Goal: Task Accomplishment & Management: Manage account settings

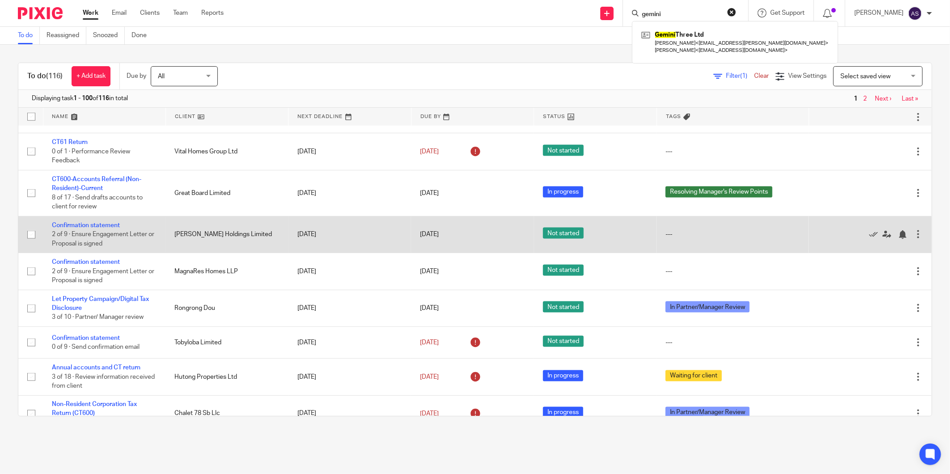
scroll to position [794, 0]
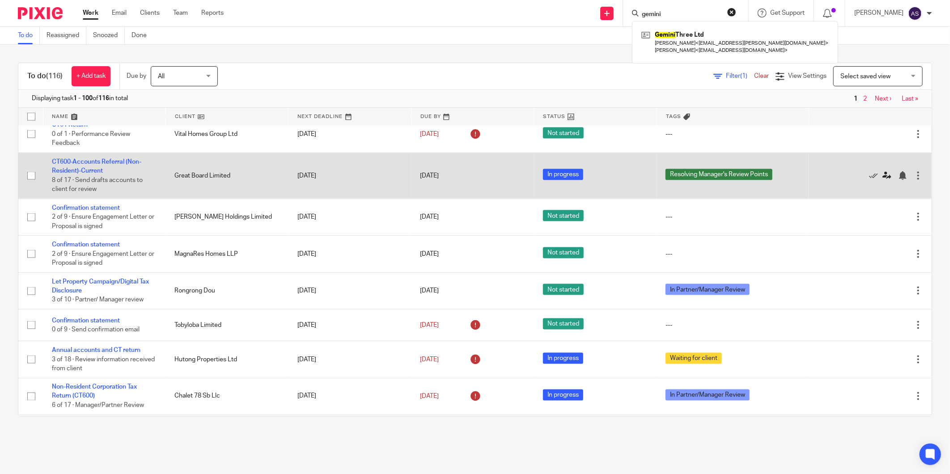
drag, startPoint x: 85, startPoint y: 173, endPoint x: 861, endPoint y: 181, distance: 775.7
click at [882, 180] on icon at bounding box center [886, 175] width 9 height 9
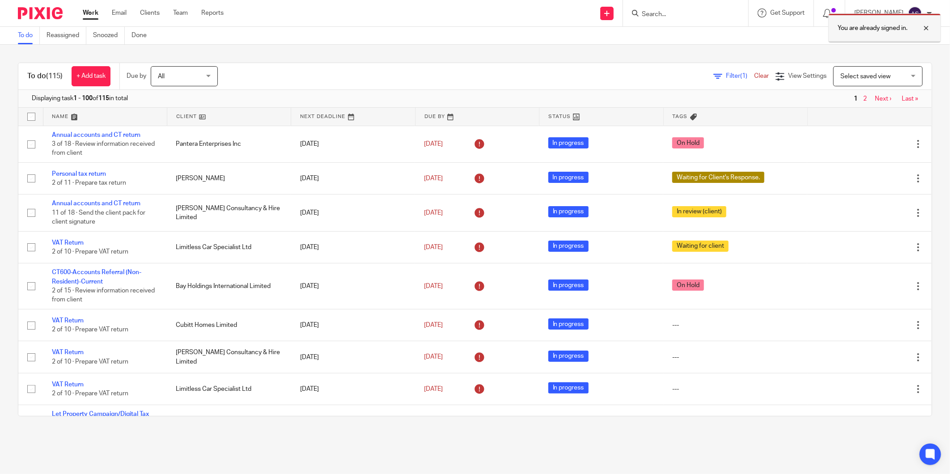
click at [925, 28] on div at bounding box center [919, 28] width 24 height 11
click at [924, 16] on div "[PERSON_NAME]" at bounding box center [893, 13] width 78 height 14
click at [893, 59] on span "Logout" at bounding box center [890, 62] width 20 height 6
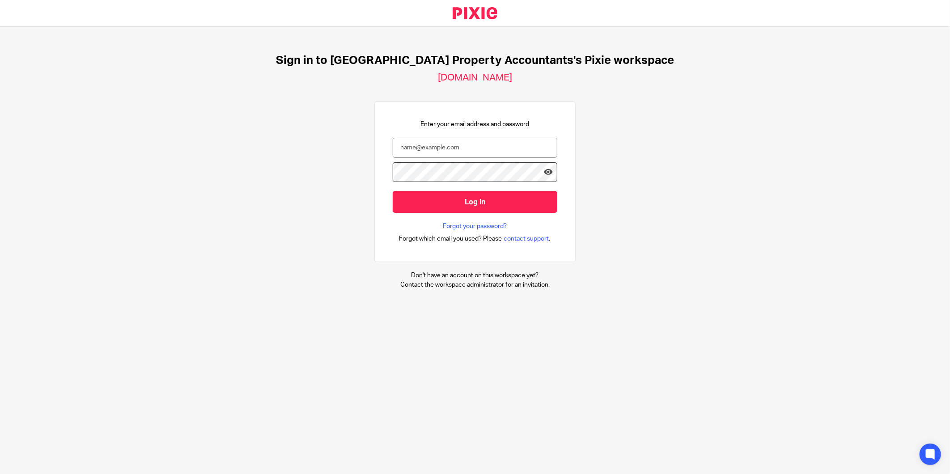
click at [0, 473] on div at bounding box center [0, 474] width 0 height 0
type input "alisha@ukpa.co.uk"
click at [544, 173] on icon at bounding box center [548, 172] width 9 height 9
click at [544, 168] on icon at bounding box center [548, 172] width 9 height 9
click at [544, 171] on icon at bounding box center [548, 172] width 9 height 9
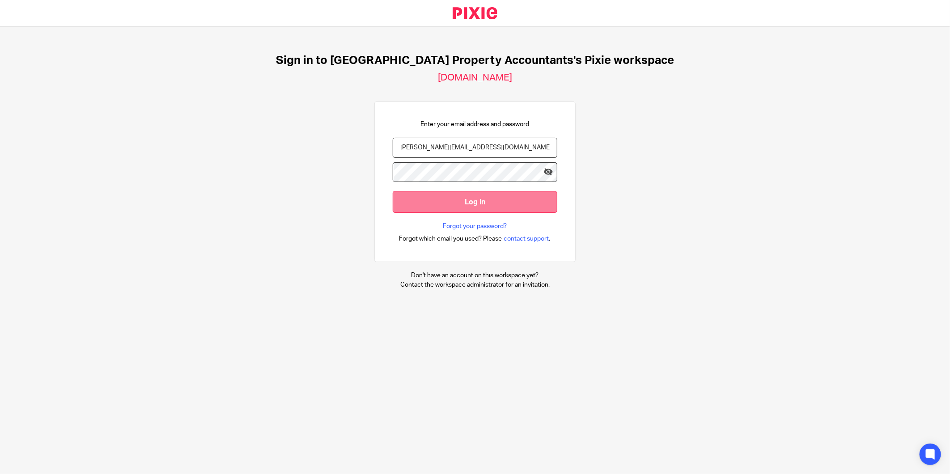
click at [469, 195] on input "Log in" at bounding box center [475, 202] width 165 height 22
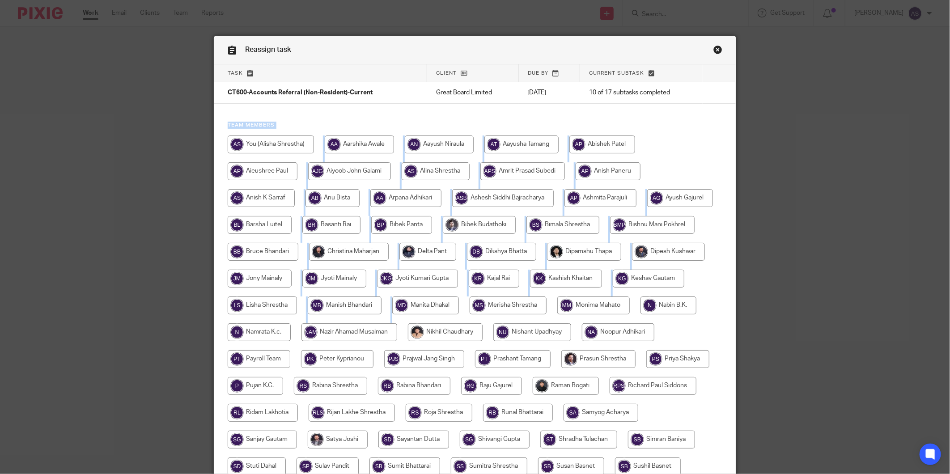
drag, startPoint x: 575, startPoint y: 47, endPoint x: 570, endPoint y: 320, distance: 272.8
click at [570, 320] on div "Reassign task Task Client Due by Current subtask CT600-Accounts Referral (Non-R…" at bounding box center [474, 305] width 521 height 539
click at [349, 149] on input "radio" at bounding box center [359, 144] width 69 height 18
radio input "true"
click at [261, 124] on h4 "Team members" at bounding box center [475, 125] width 494 height 7
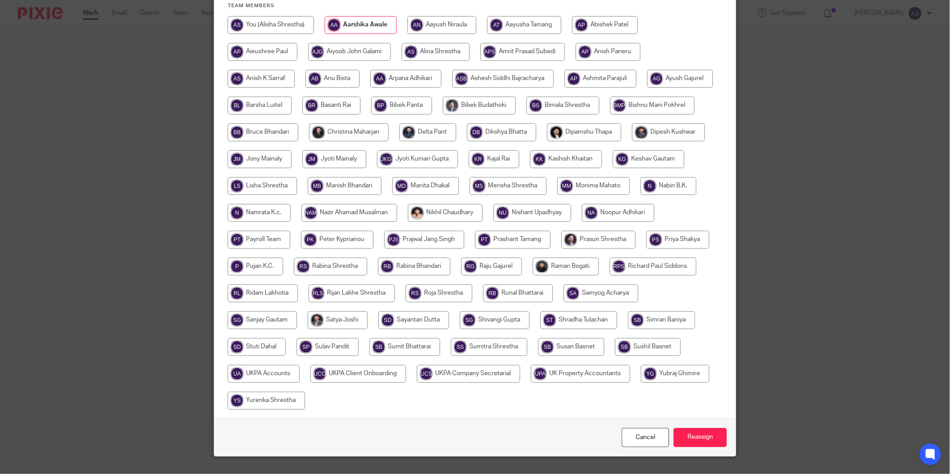
scroll to position [165, 0]
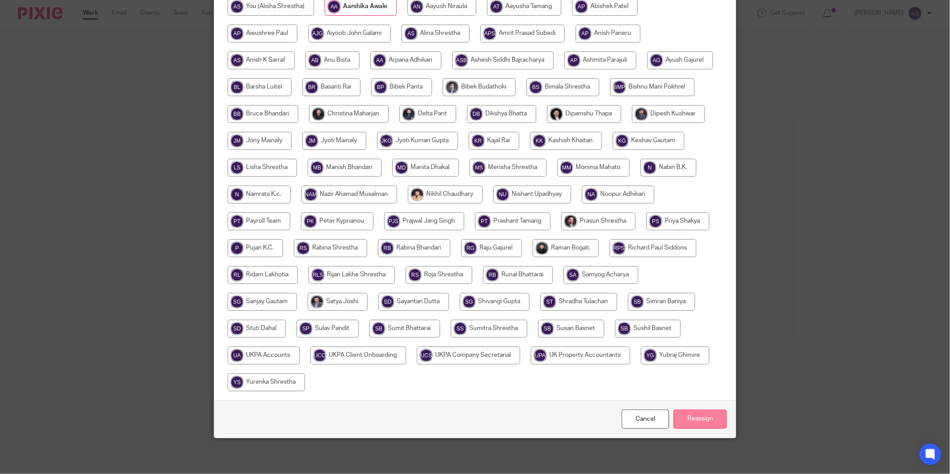
click at [693, 422] on input "Reassign" at bounding box center [699, 419] width 53 height 19
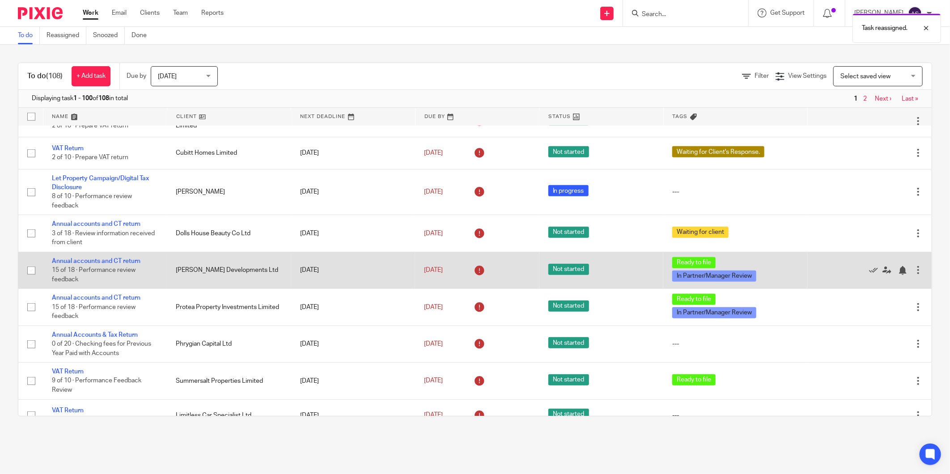
scroll to position [596, 0]
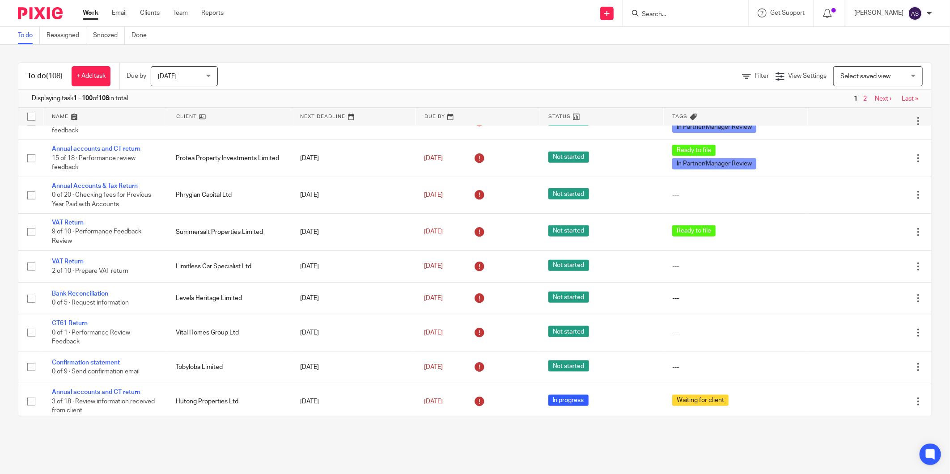
drag, startPoint x: 118, startPoint y: 194, endPoint x: 384, endPoint y: 72, distance: 293.5
click at [384, 72] on div "Filter View Settings View Settings Manage saved views Select saved view Select …" at bounding box center [582, 76] width 698 height 20
drag, startPoint x: 216, startPoint y: -37, endPoint x: 224, endPoint y: -37, distance: 7.2
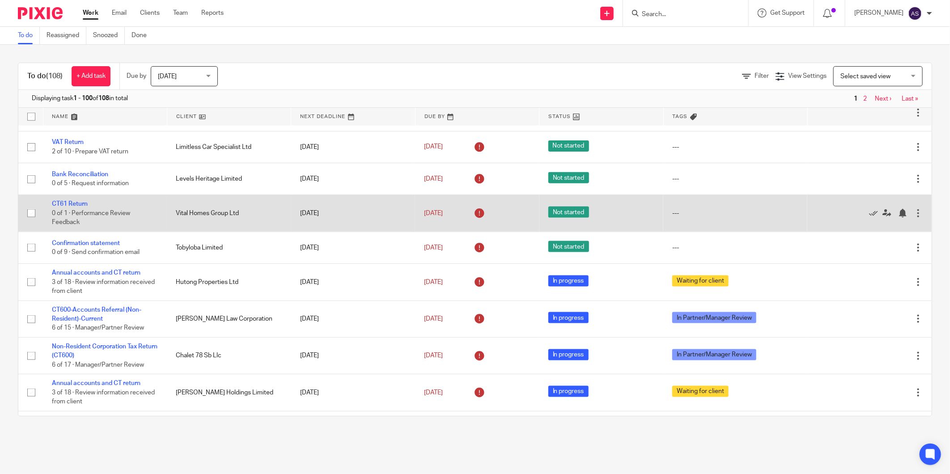
scroll to position [794, 0]
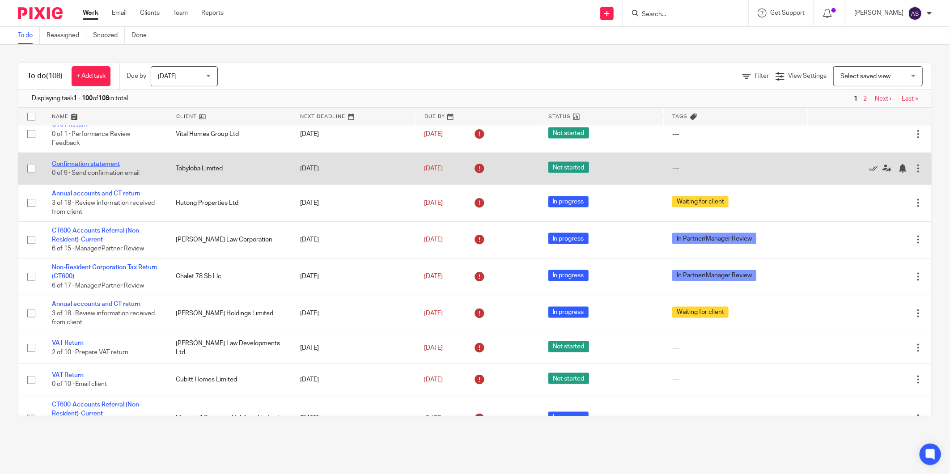
click at [103, 167] on link "Confirmation statement" at bounding box center [86, 164] width 68 height 6
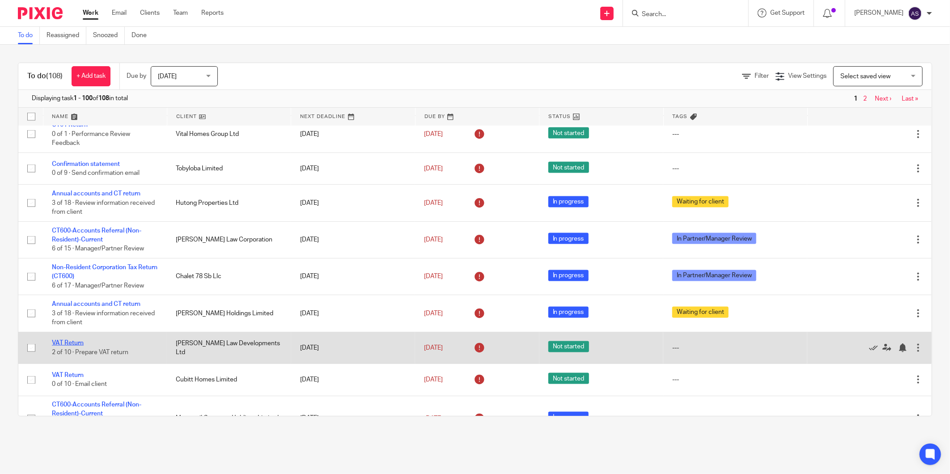
click at [76, 346] on link "VAT Return" at bounding box center [68, 343] width 32 height 6
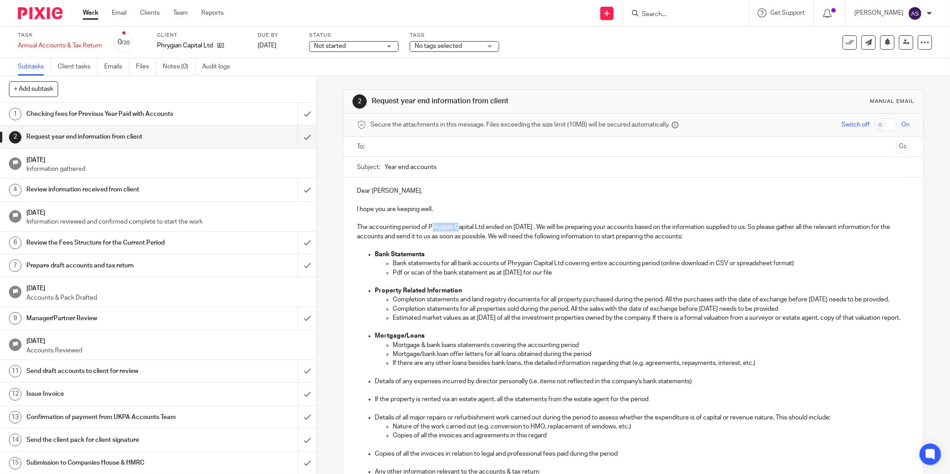
drag, startPoint x: 428, startPoint y: 229, endPoint x: 454, endPoint y: 229, distance: 25.9
click at [454, 229] on p "The accounting period of Phrygian Capital Ltd ended on [DATE] . We will be prep…" at bounding box center [633, 232] width 553 height 18
click at [421, 230] on p "The accounting period of Phrygian Capital Ltd ended on [DATE] . We will be prep…" at bounding box center [633, 232] width 553 height 18
drag, startPoint x: 426, startPoint y: 228, endPoint x: 546, endPoint y: 231, distance: 120.7
click at [546, 231] on p "The accounting period of Phrygian Capital Ltd ended on [DATE] . We will be prep…" at bounding box center [633, 232] width 553 height 18
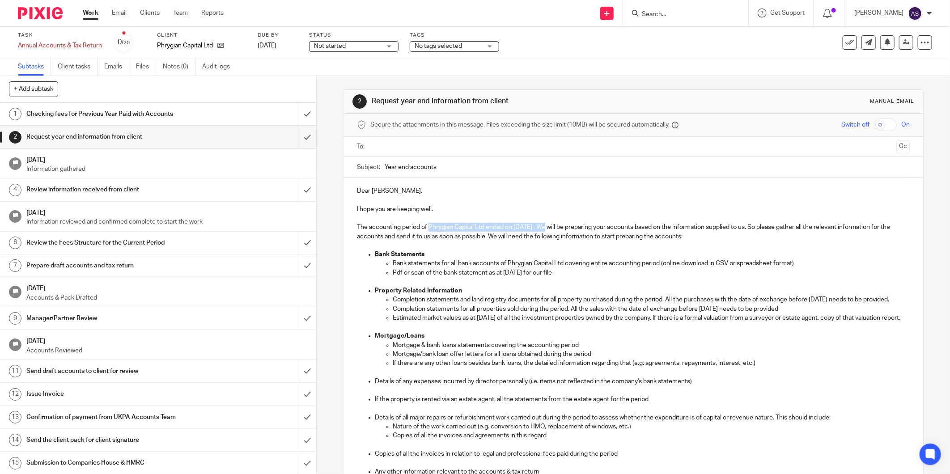
copy p "Phrygian Capital Ltd ended on [DATE]"
click at [464, 165] on input "Year end accounts" at bounding box center [646, 167] width 525 height 20
paste input "Phrygian Capital Ltd ended on 31 Aug 2025"
type input "Year end accounts-Phrygian Capital Ltd ended on 31 Aug 2025"
click at [477, 251] on p "Bank Statements" at bounding box center [642, 254] width 535 height 9
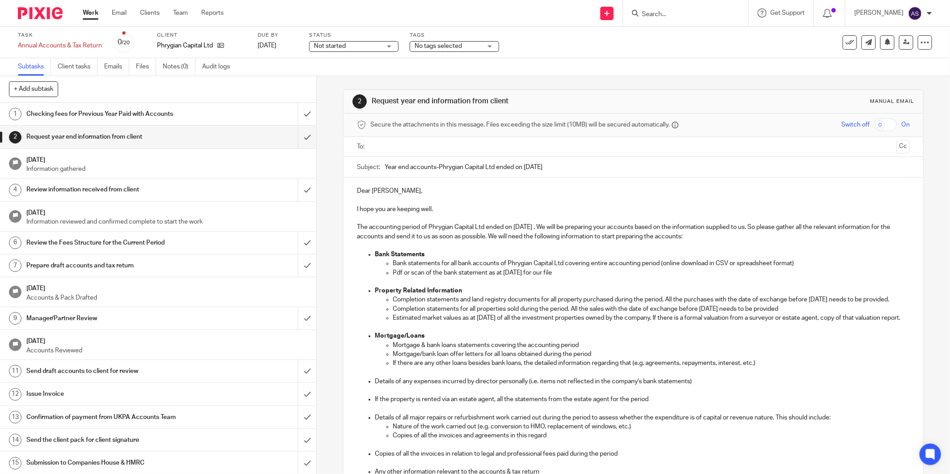
click at [407, 149] on input "text" at bounding box center [632, 147] width 519 height 10
click at [453, 302] on p "Completion statements and land registry documents for all property purchased du…" at bounding box center [651, 301] width 517 height 9
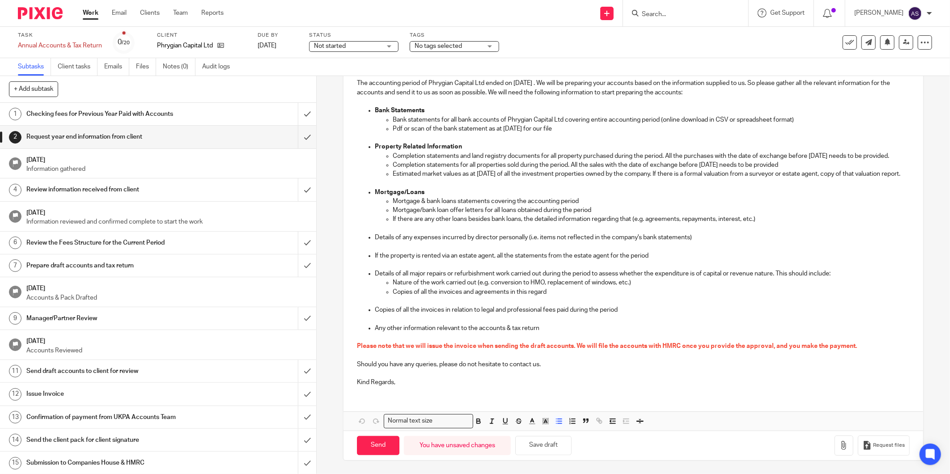
scroll to position [164, 0]
drag, startPoint x: 358, startPoint y: 377, endPoint x: 417, endPoint y: 393, distance: 60.6
click at [417, 393] on div "Dear Marco, I hope you are keeping well. The accounting period of Phrygian Capi…" at bounding box center [632, 214] width 579 height 360
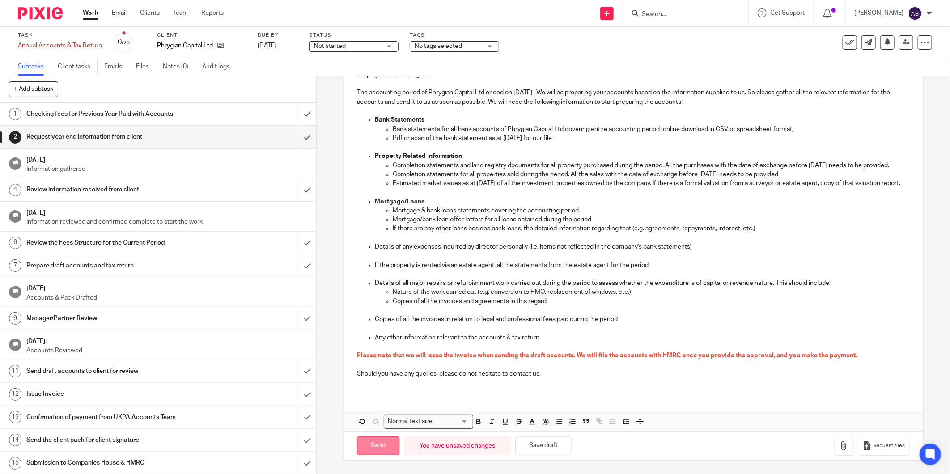
click at [386, 449] on input "Send" at bounding box center [378, 445] width 42 height 19
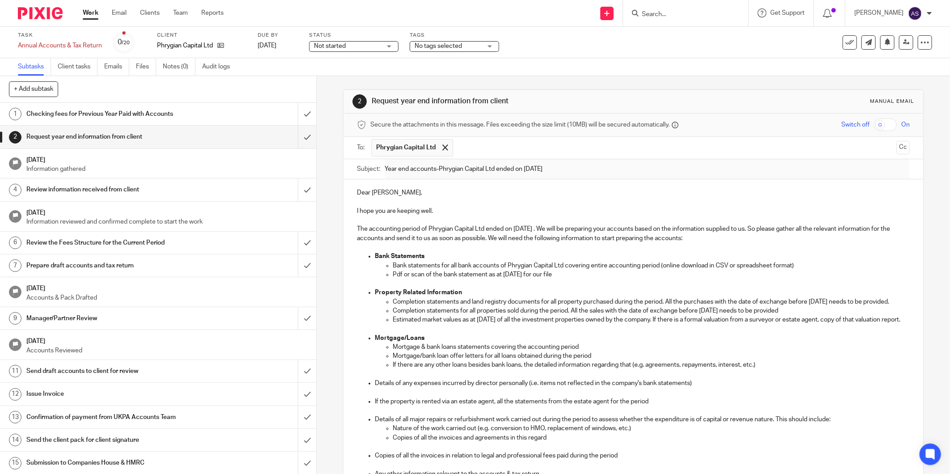
type input "Sent"
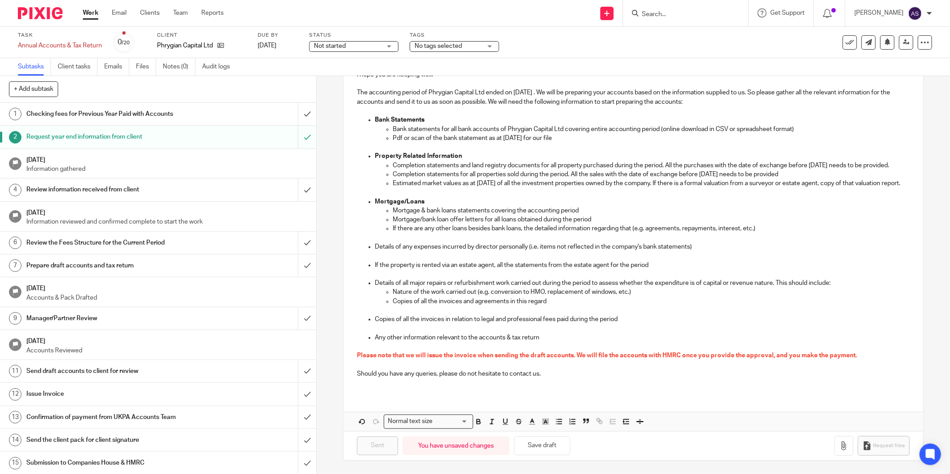
scroll to position [155, 0]
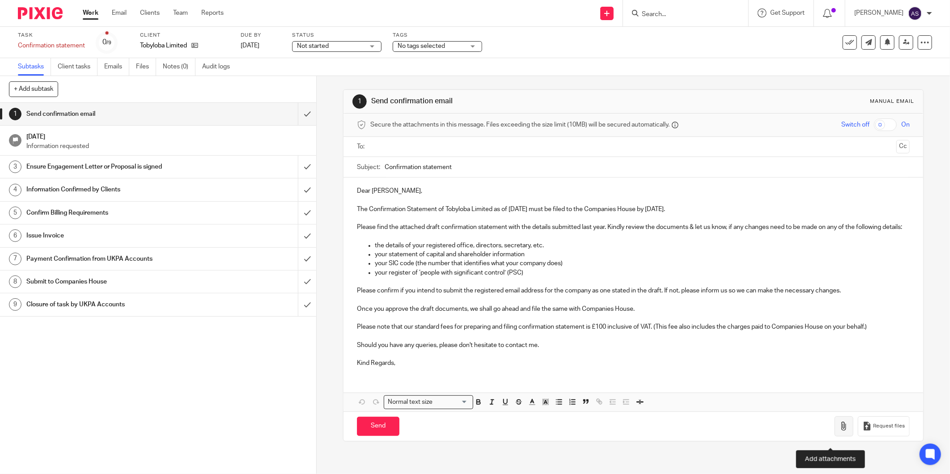
click at [839, 431] on icon "button" at bounding box center [843, 426] width 9 height 9
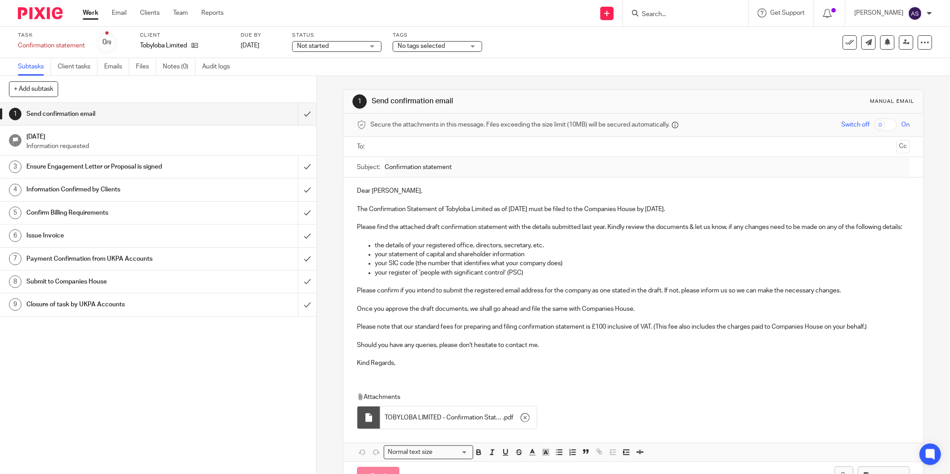
click at [431, 213] on p "The Confirmation Statement of Tobyloba Limited as of [DATE] must be filed to th…" at bounding box center [633, 209] width 553 height 9
drag, startPoint x: 367, startPoint y: 209, endPoint x: 543, endPoint y: 211, distance: 175.7
click at [543, 211] on p "The Confirmation Statement of Tobyloba Limited as of [DATE] must be filed to th…" at bounding box center [633, 209] width 553 height 9
copy p "Confirmation Statement of Tobyloba Limited as of [DATE]"
drag, startPoint x: 457, startPoint y: 171, endPoint x: 359, endPoint y: 160, distance: 98.5
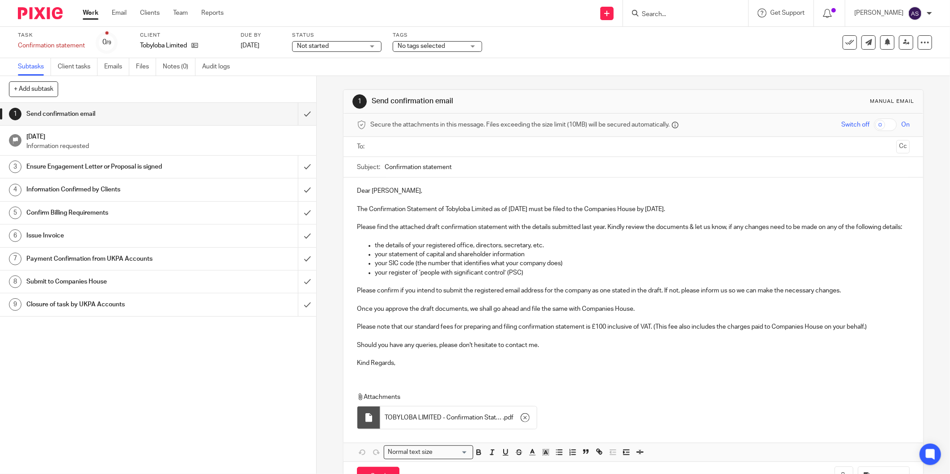
click at [359, 160] on div "Subject: Confirmation statement" at bounding box center [633, 167] width 553 height 20
paste input "Statement of Tobyloba Limited as of 14 Sep 2025"
type input "Confirmation Statement of Tobyloba Limited as of 14 Sep 2025"
click at [427, 295] on p "Please confirm if you intend to submit the registered email address for the com…" at bounding box center [633, 290] width 553 height 9
click at [381, 151] on input "text" at bounding box center [632, 147] width 519 height 10
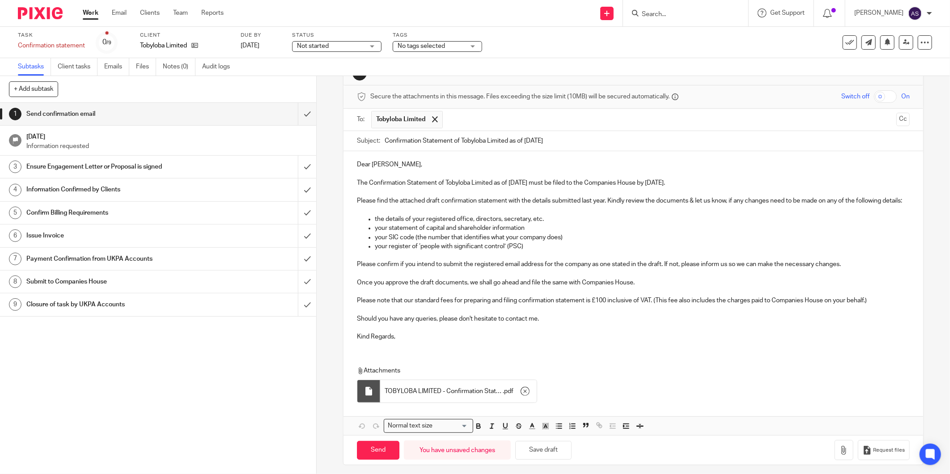
scroll to position [43, 0]
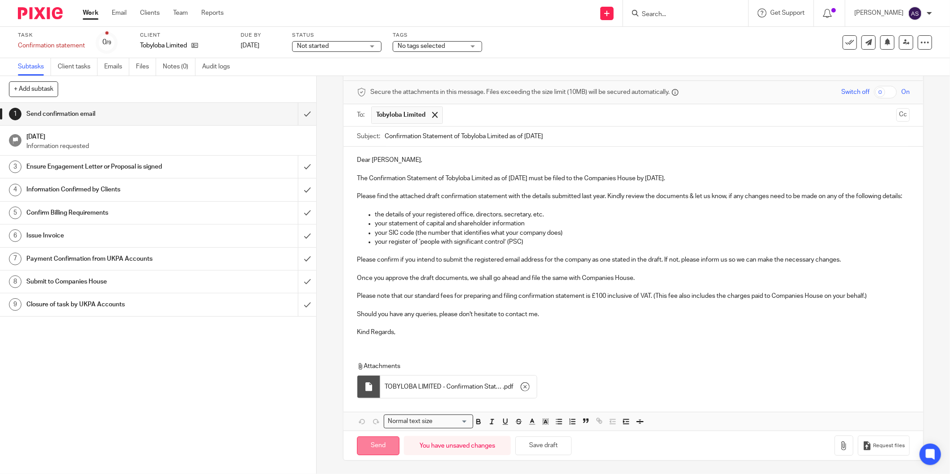
click at [375, 445] on input "Send" at bounding box center [378, 445] width 42 height 19
type input "Sent"
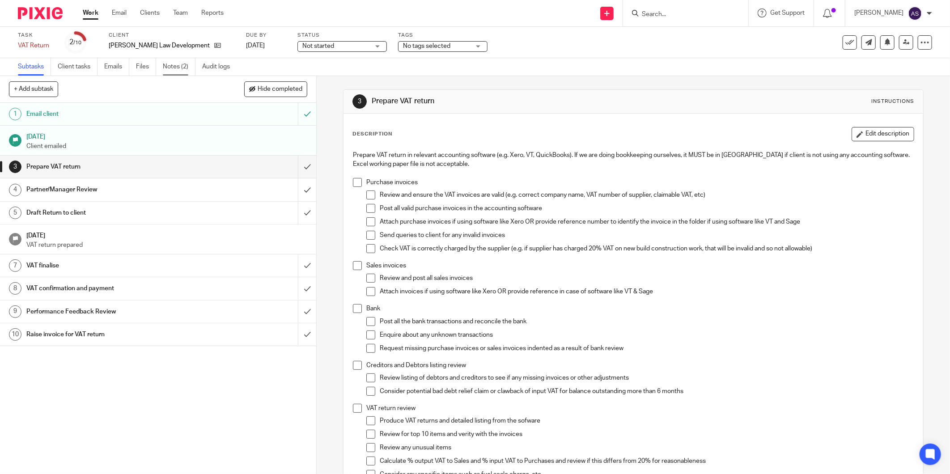
click at [180, 69] on link "Notes (2)" at bounding box center [179, 66] width 33 height 17
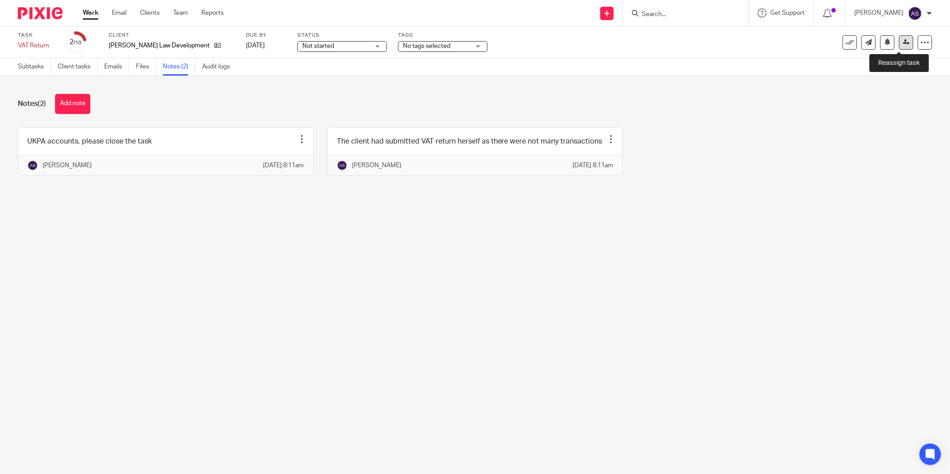
click at [903, 42] on icon at bounding box center [906, 42] width 7 height 7
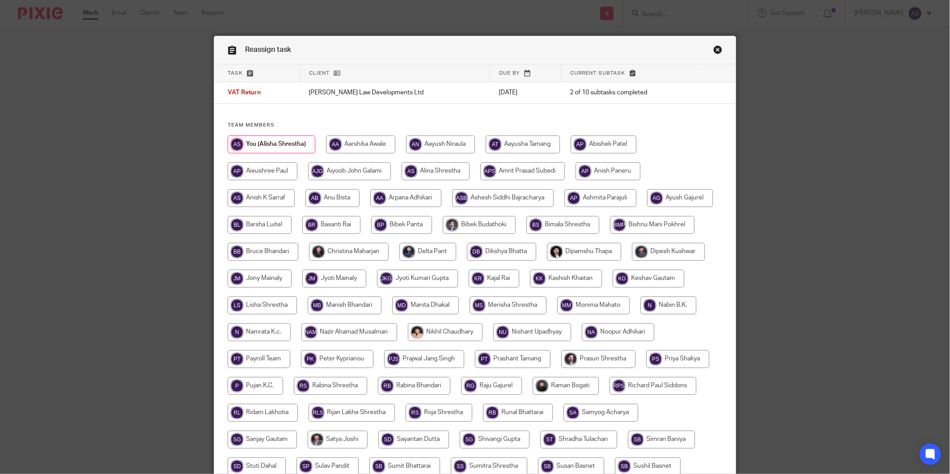
scroll to position [165, 0]
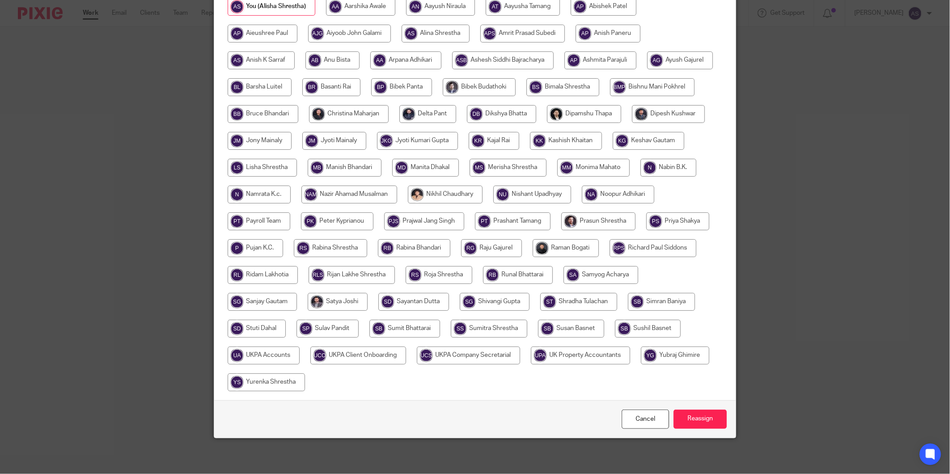
click at [300, 346] on input "radio" at bounding box center [264, 355] width 72 height 18
radio input "true"
click at [693, 414] on input "Reassign" at bounding box center [699, 419] width 53 height 19
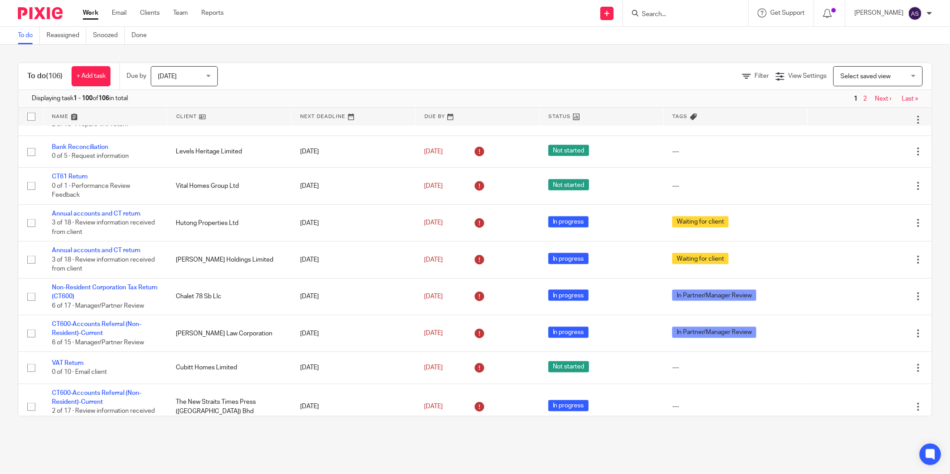
scroll to position [745, 0]
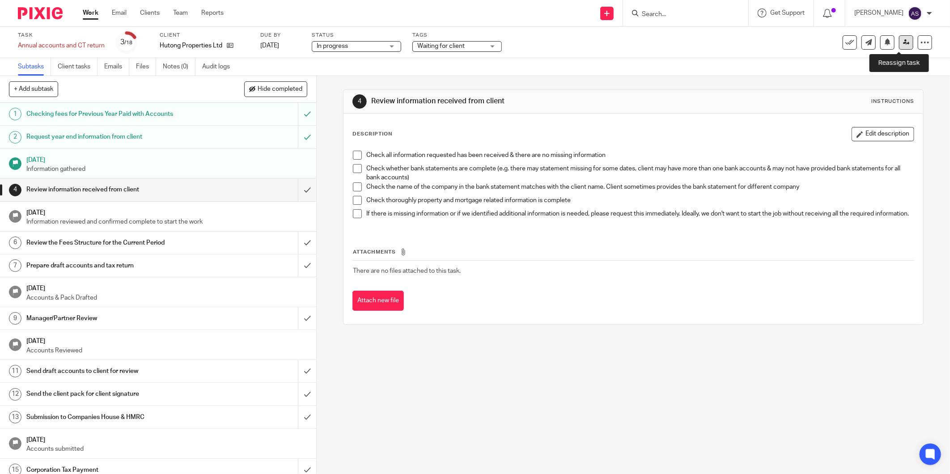
click at [903, 43] on icon at bounding box center [906, 42] width 7 height 7
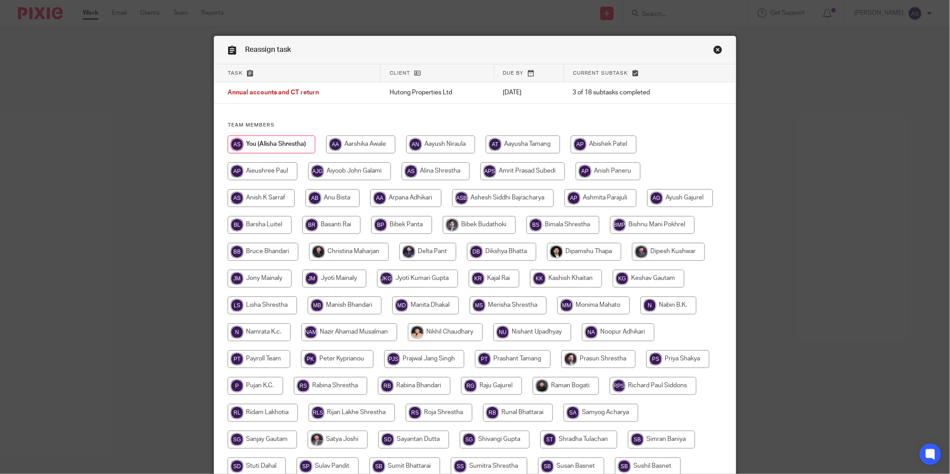
click at [407, 202] on input "radio" at bounding box center [405, 198] width 71 height 18
radio input "true"
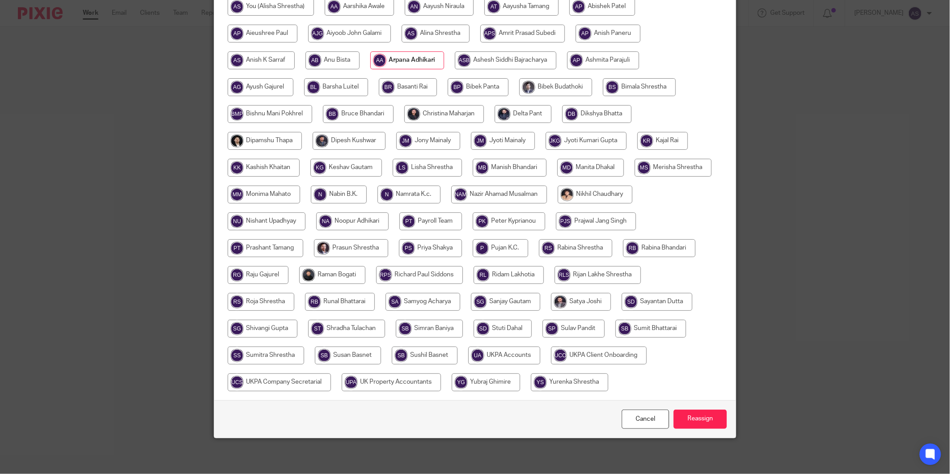
scroll to position [165, 0]
click at [687, 416] on input "Reassign" at bounding box center [699, 419] width 53 height 19
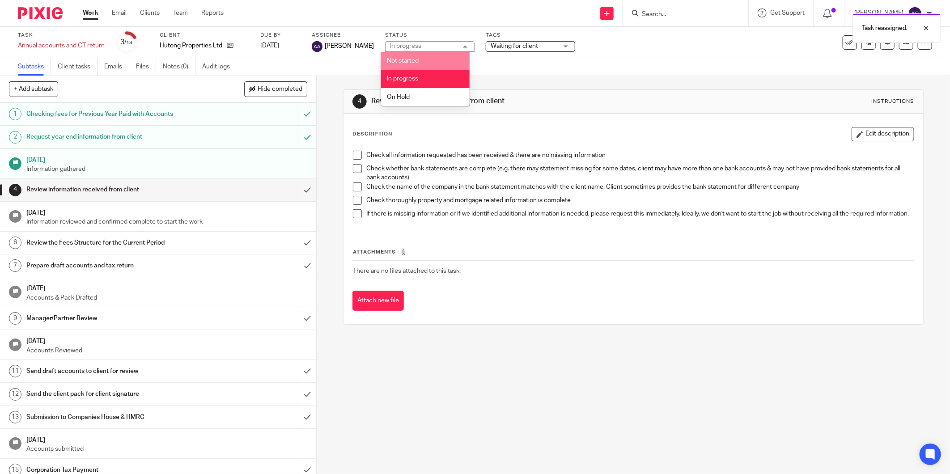
click at [420, 51] on div "In progress In progress" at bounding box center [429, 46] width 89 height 11
click at [526, 47] on span "Waiting for client" at bounding box center [513, 46] width 47 height 6
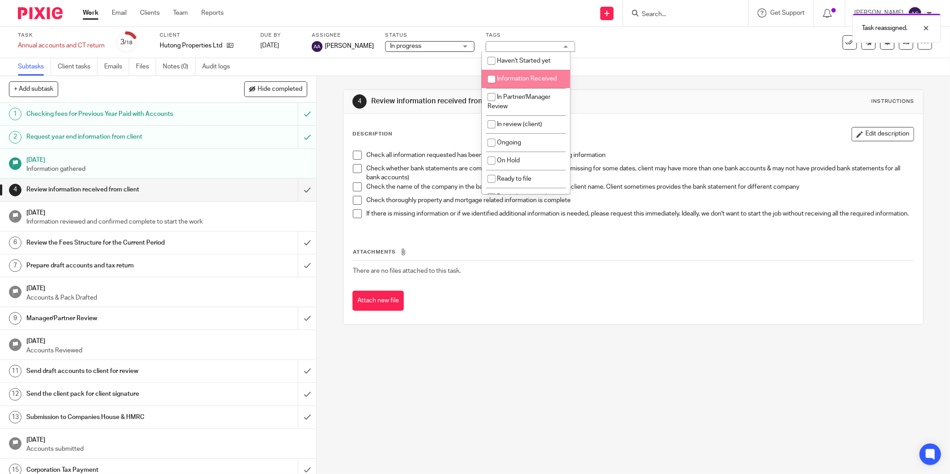
click at [518, 84] on li "Information Received" at bounding box center [525, 79] width 89 height 18
checkbox input "true"
click at [498, 353] on div "4 Review information received from client Instructions Description Edit descrip…" at bounding box center [633, 275] width 633 height 398
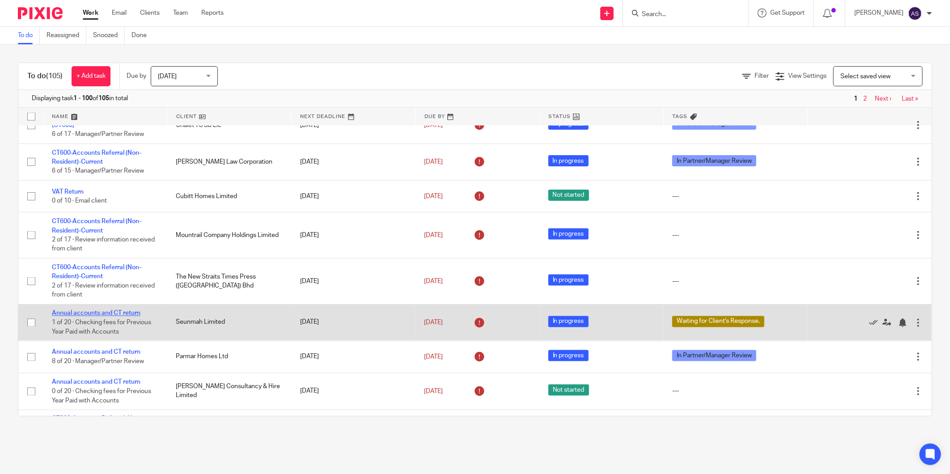
scroll to position [894, 0]
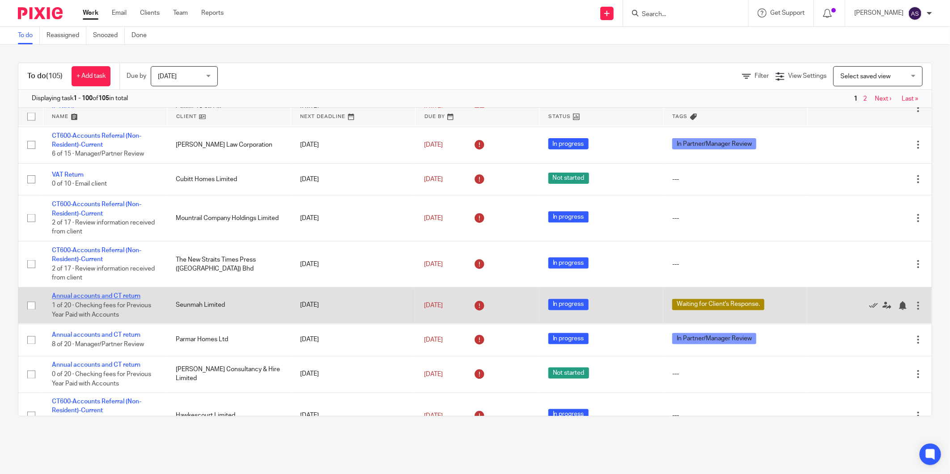
drag, startPoint x: 90, startPoint y: 311, endPoint x: 60, endPoint y: 307, distance: 30.3
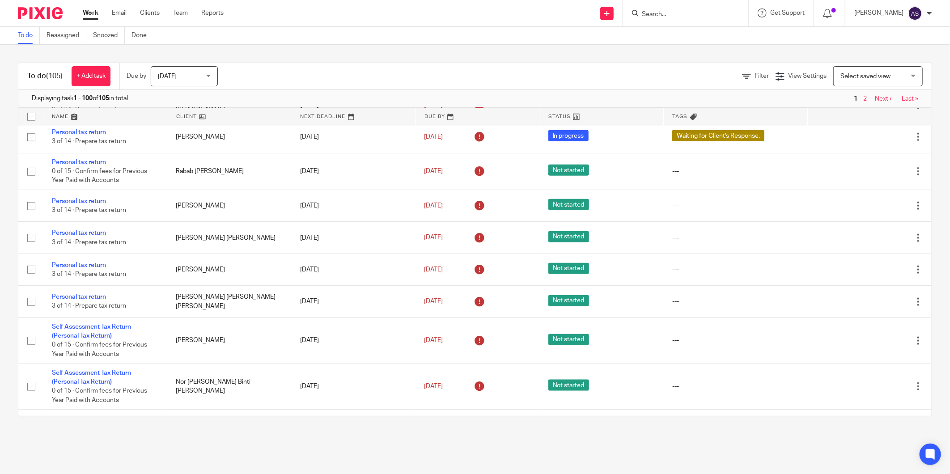
scroll to position [2831, 0]
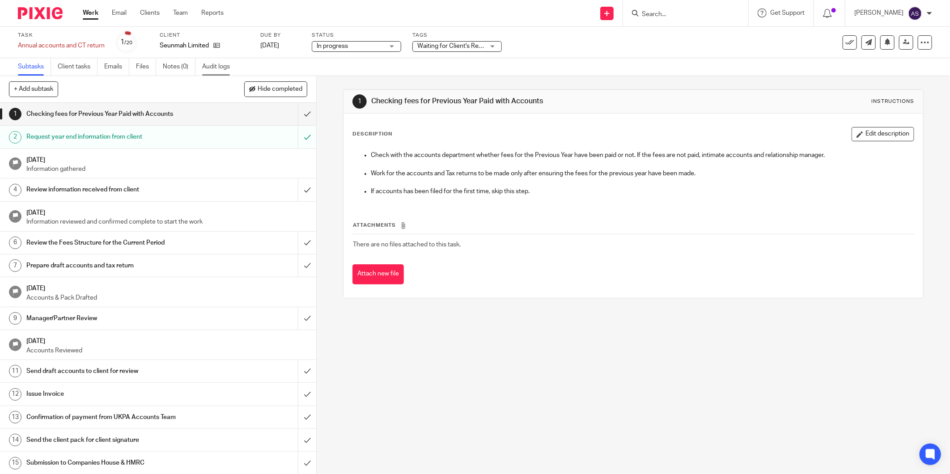
click at [213, 69] on link "Audit logs" at bounding box center [219, 66] width 34 height 17
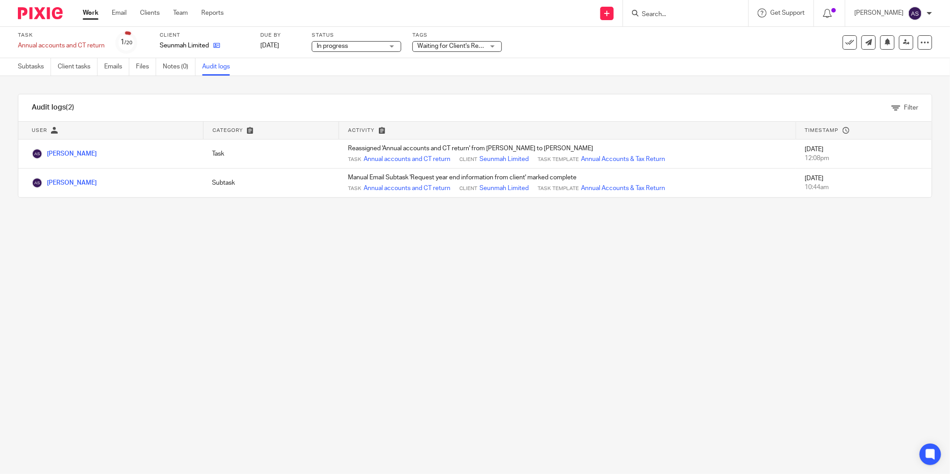
click at [210, 46] on link at bounding box center [214, 45] width 11 height 9
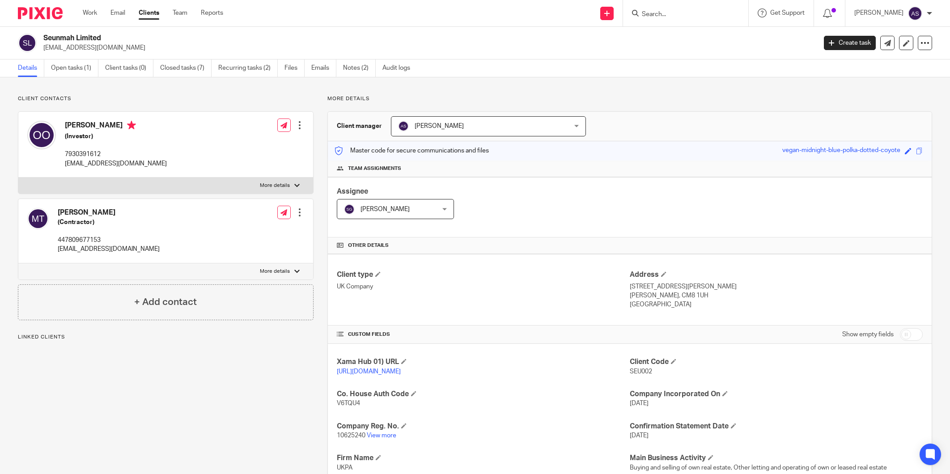
click at [84, 34] on h2 "Seunmah Limited" at bounding box center [349, 38] width 613 height 9
copy div "Seunmah Limited"
